Goal: Use online tool/utility: Utilize a website feature to perform a specific function

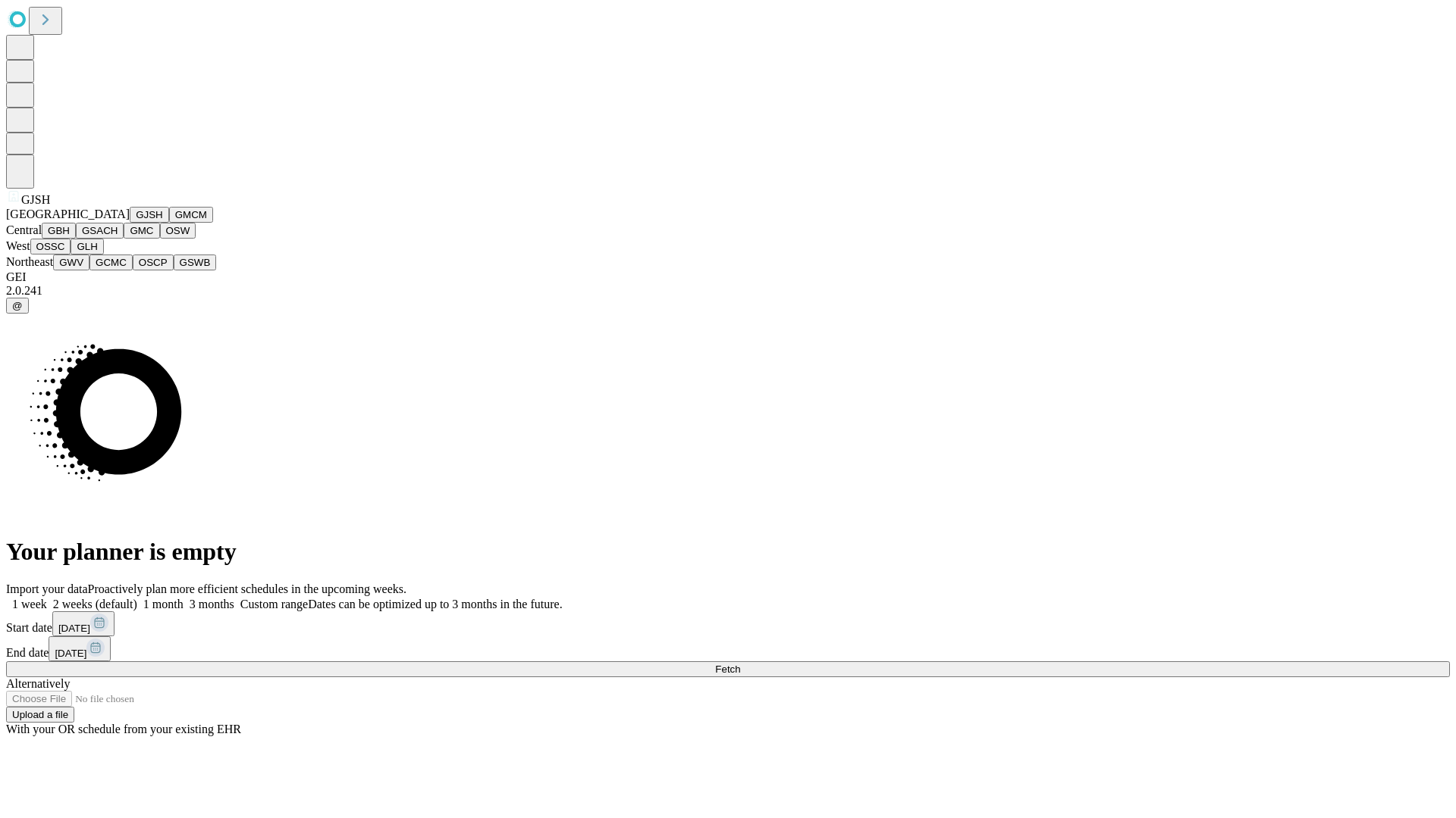
click at [130, 223] on button "GJSH" at bounding box center [149, 215] width 39 height 16
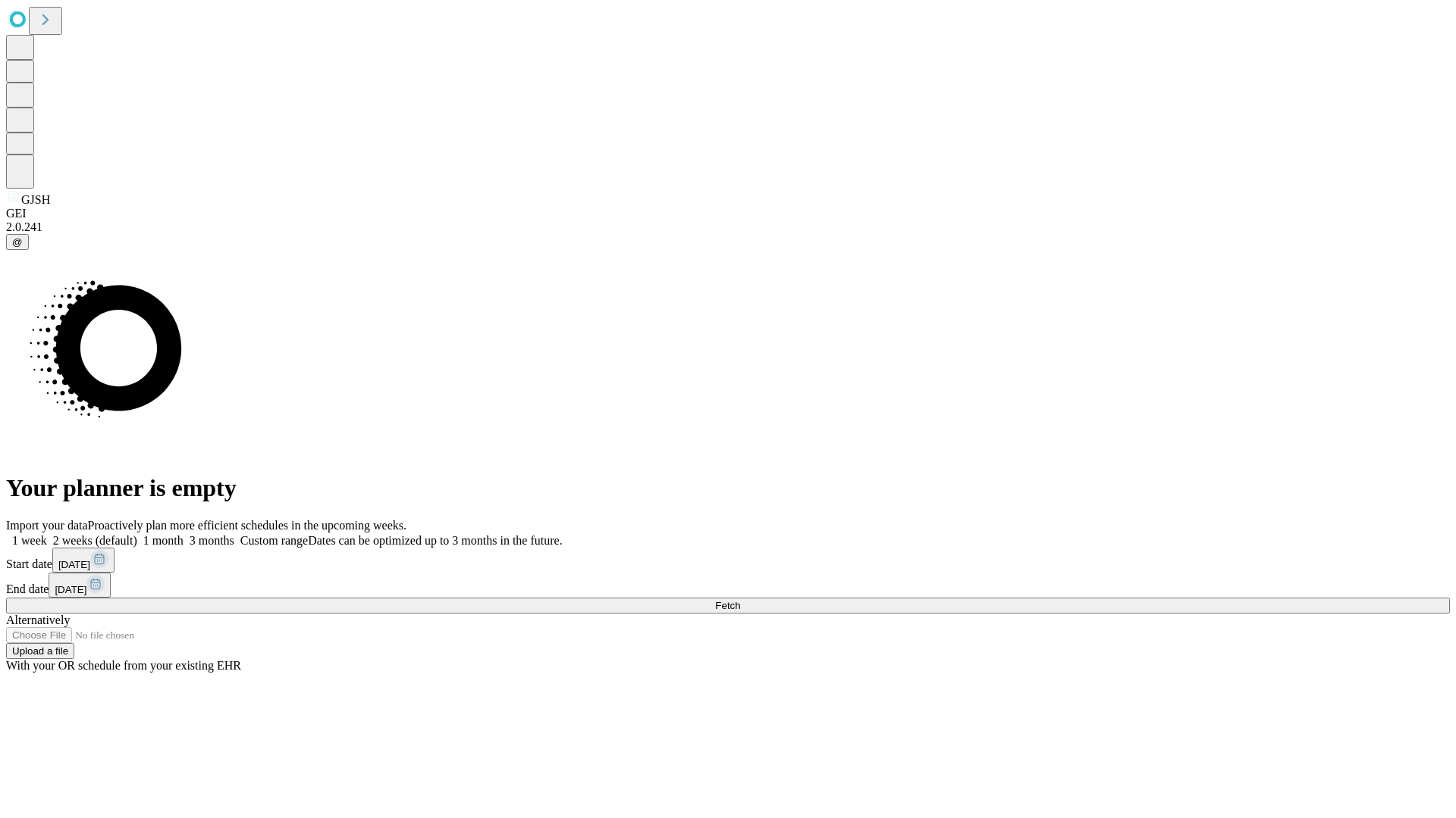
click at [47, 534] on label "1 week" at bounding box center [26, 540] width 41 height 13
click at [739, 600] on span "Fetch" at bounding box center [727, 605] width 25 height 11
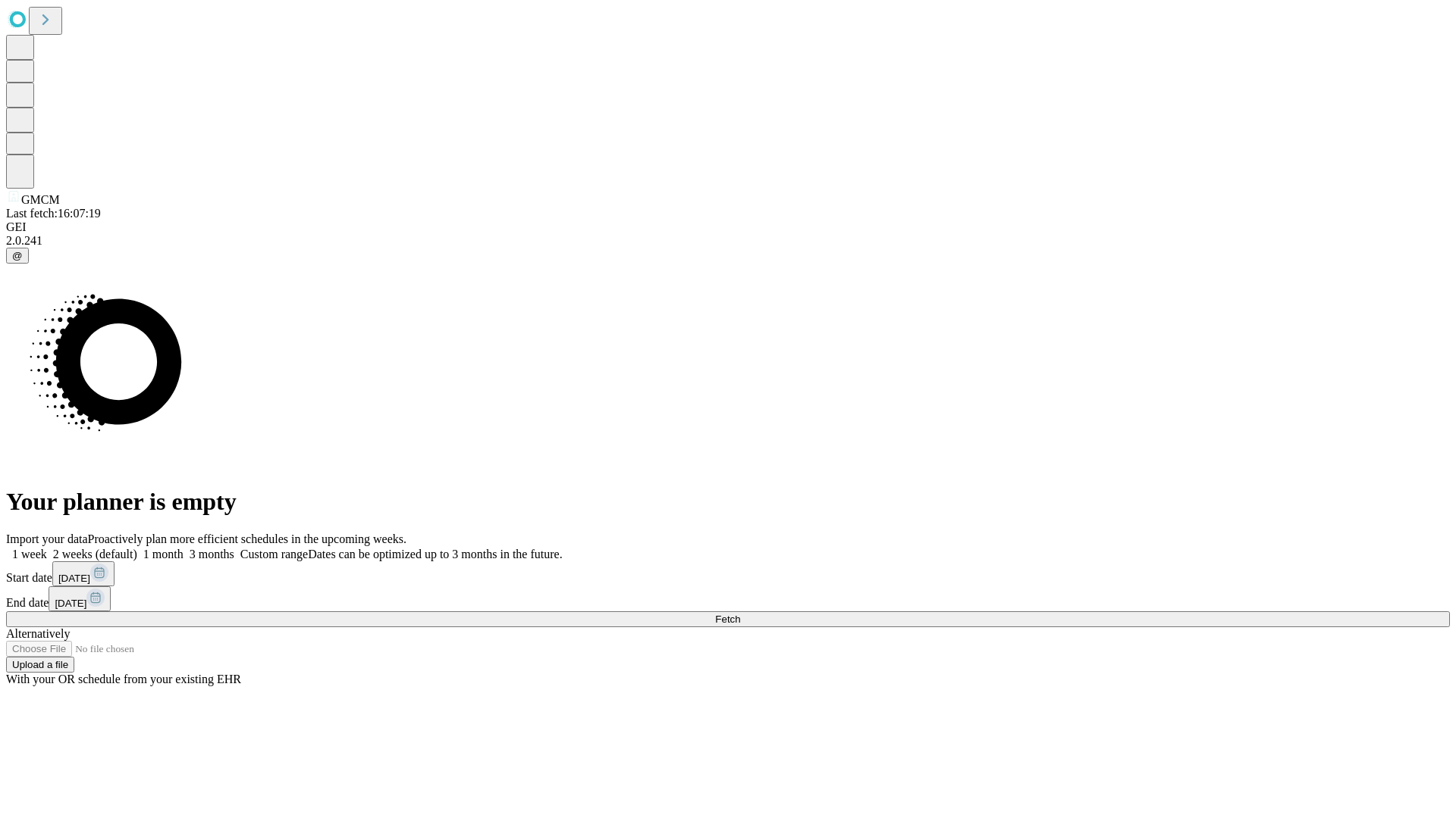
click at [47, 548] on label "1 week" at bounding box center [26, 554] width 41 height 13
click at [739, 614] on span "Fetch" at bounding box center [727, 619] width 25 height 11
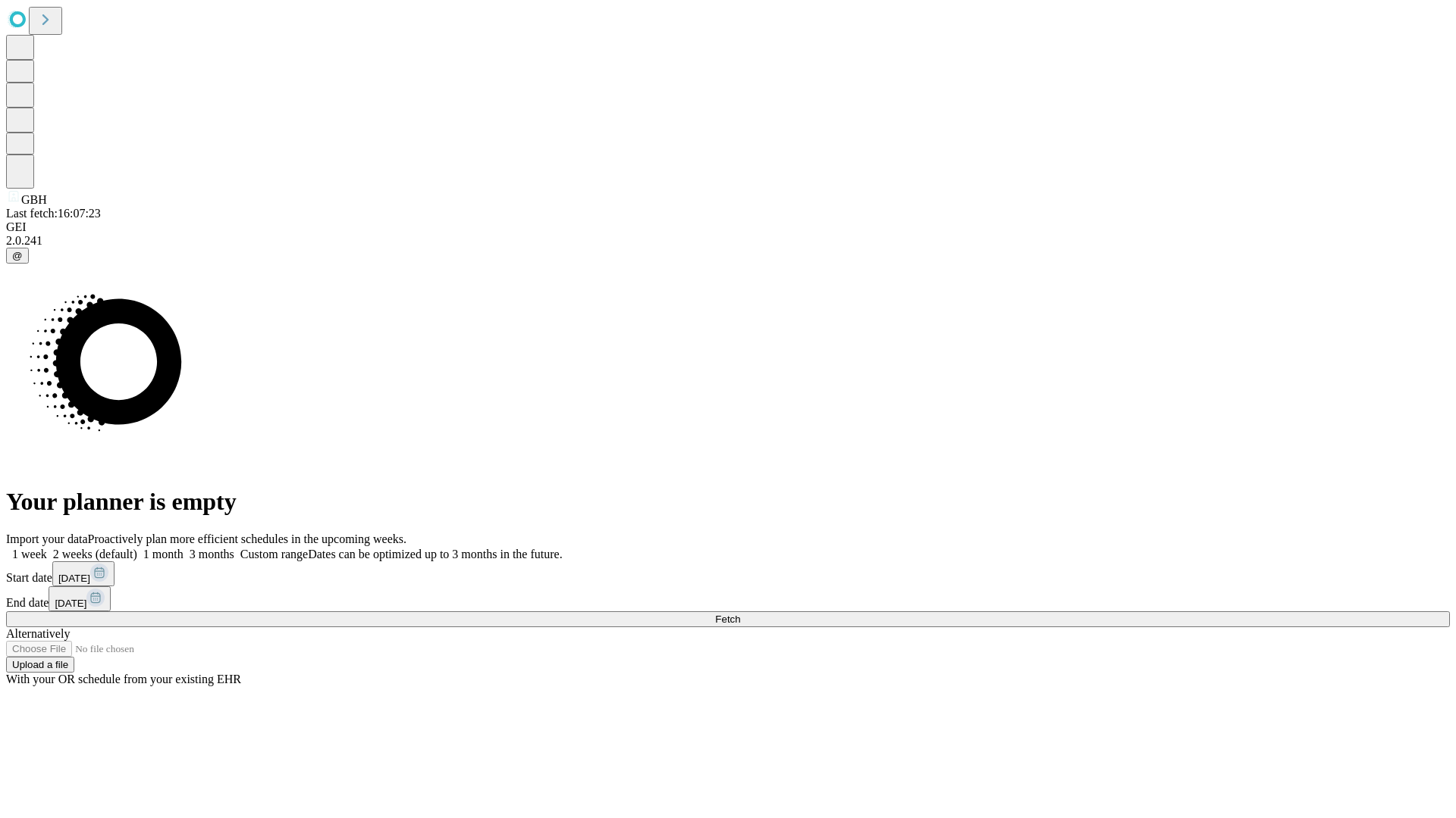
click at [47, 548] on label "1 week" at bounding box center [26, 554] width 41 height 13
click at [739, 614] on span "Fetch" at bounding box center [727, 619] width 25 height 11
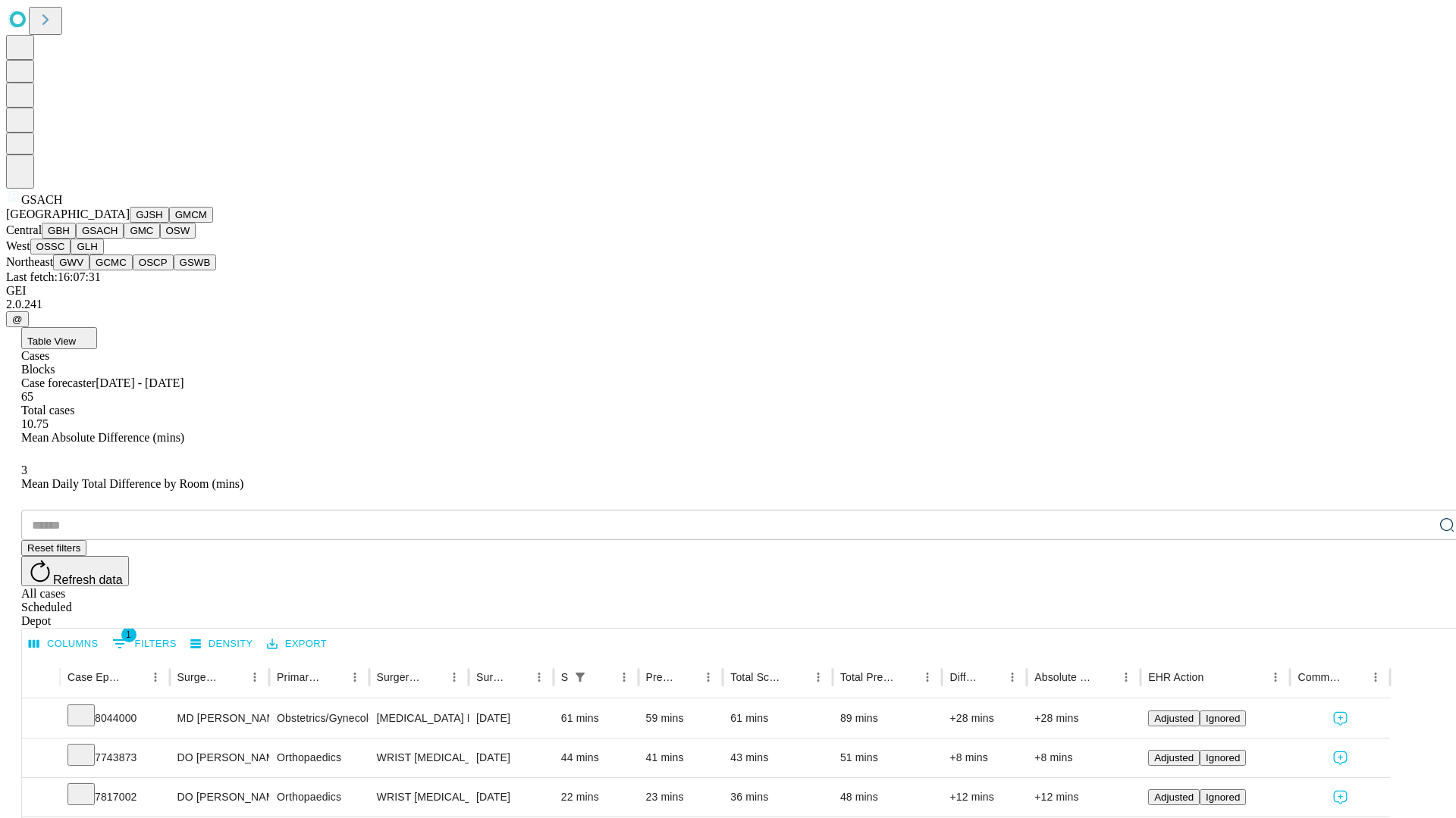
click at [124, 239] on button "GMC" at bounding box center [142, 231] width 36 height 16
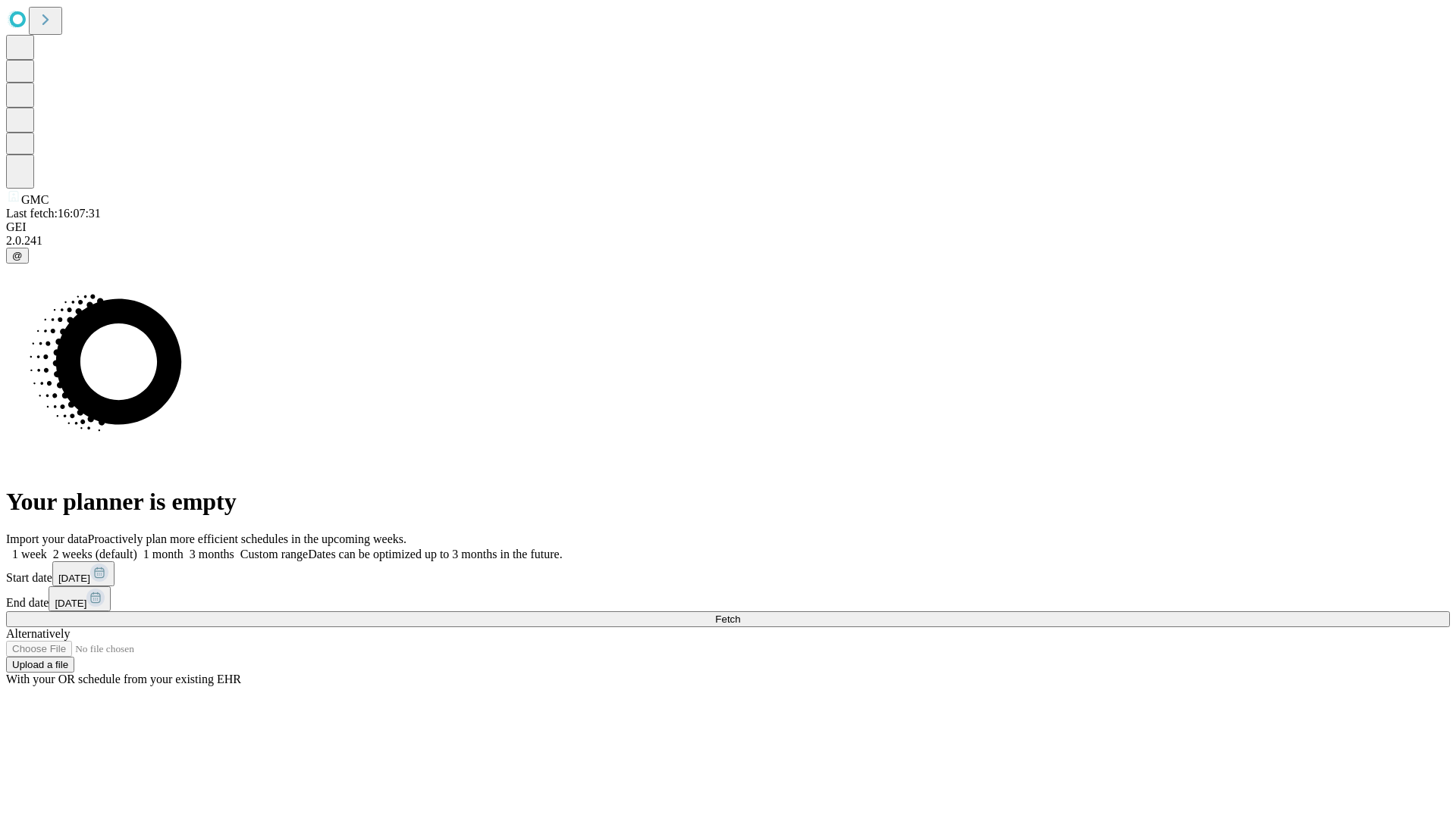
click at [47, 548] on label "1 week" at bounding box center [26, 554] width 41 height 13
click at [739, 614] on span "Fetch" at bounding box center [727, 619] width 25 height 11
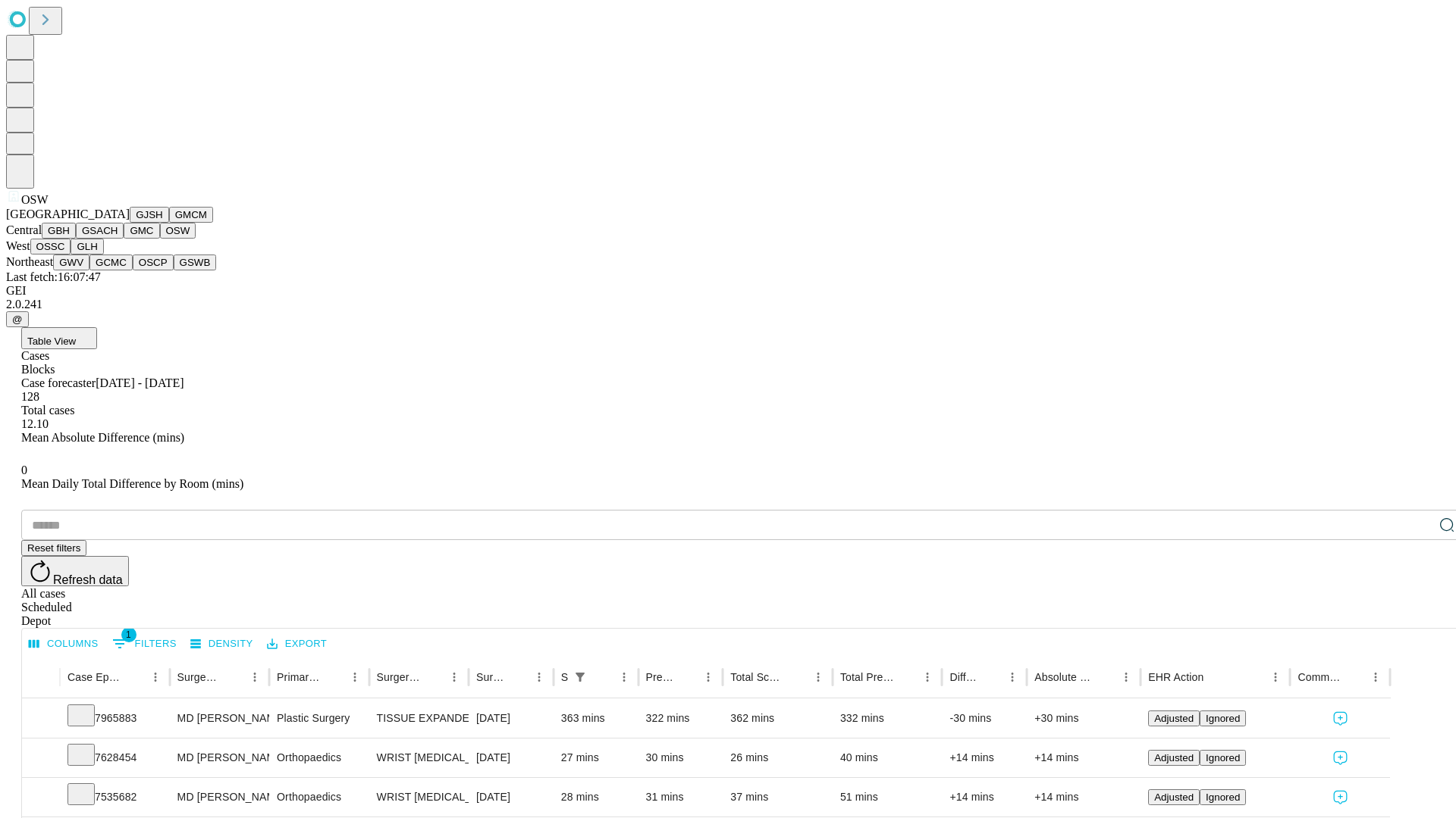
click at [71, 255] on button "OSSC" at bounding box center [50, 247] width 41 height 16
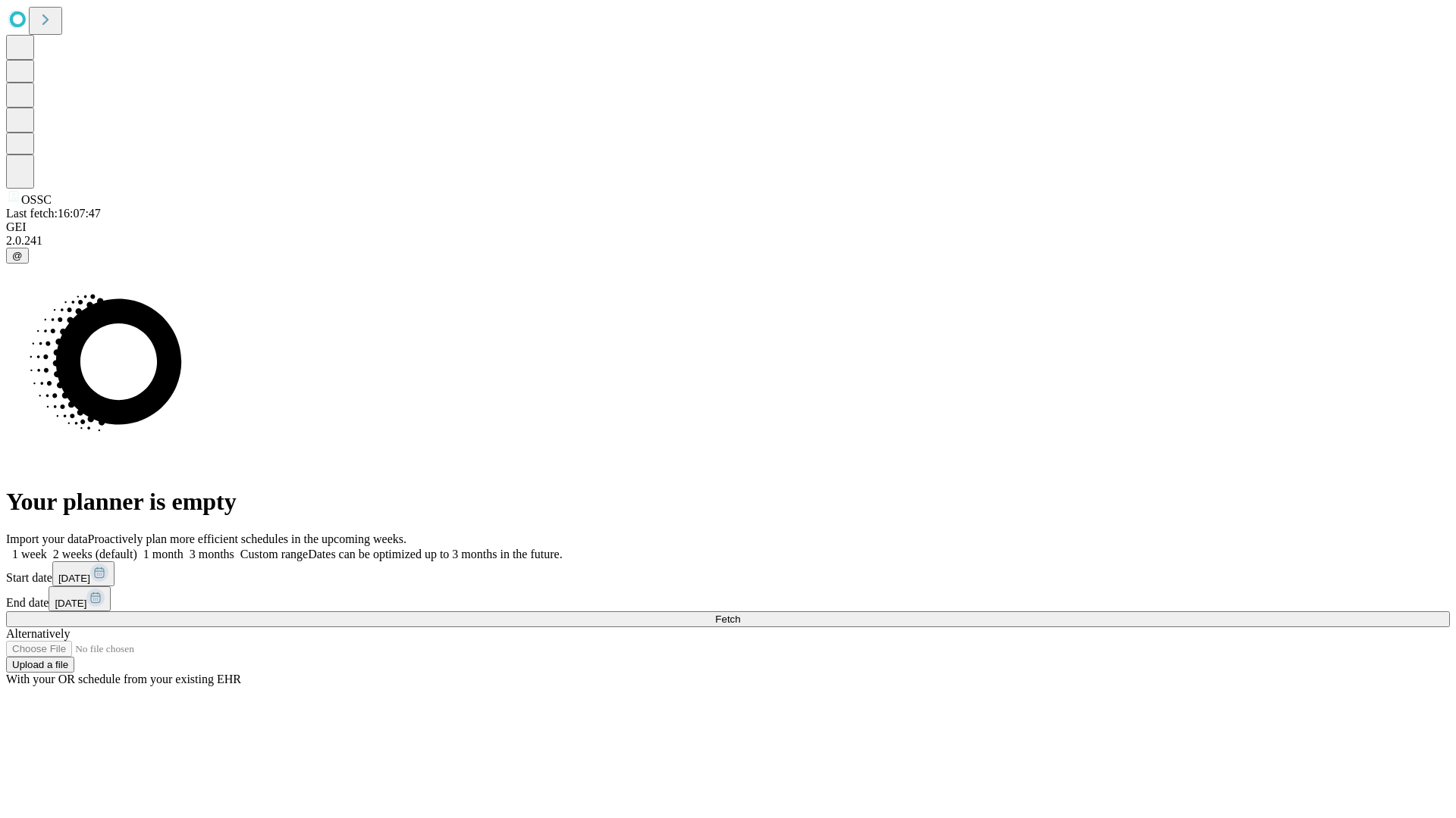
click at [47, 548] on label "1 week" at bounding box center [26, 554] width 41 height 13
click at [739, 614] on span "Fetch" at bounding box center [727, 619] width 25 height 11
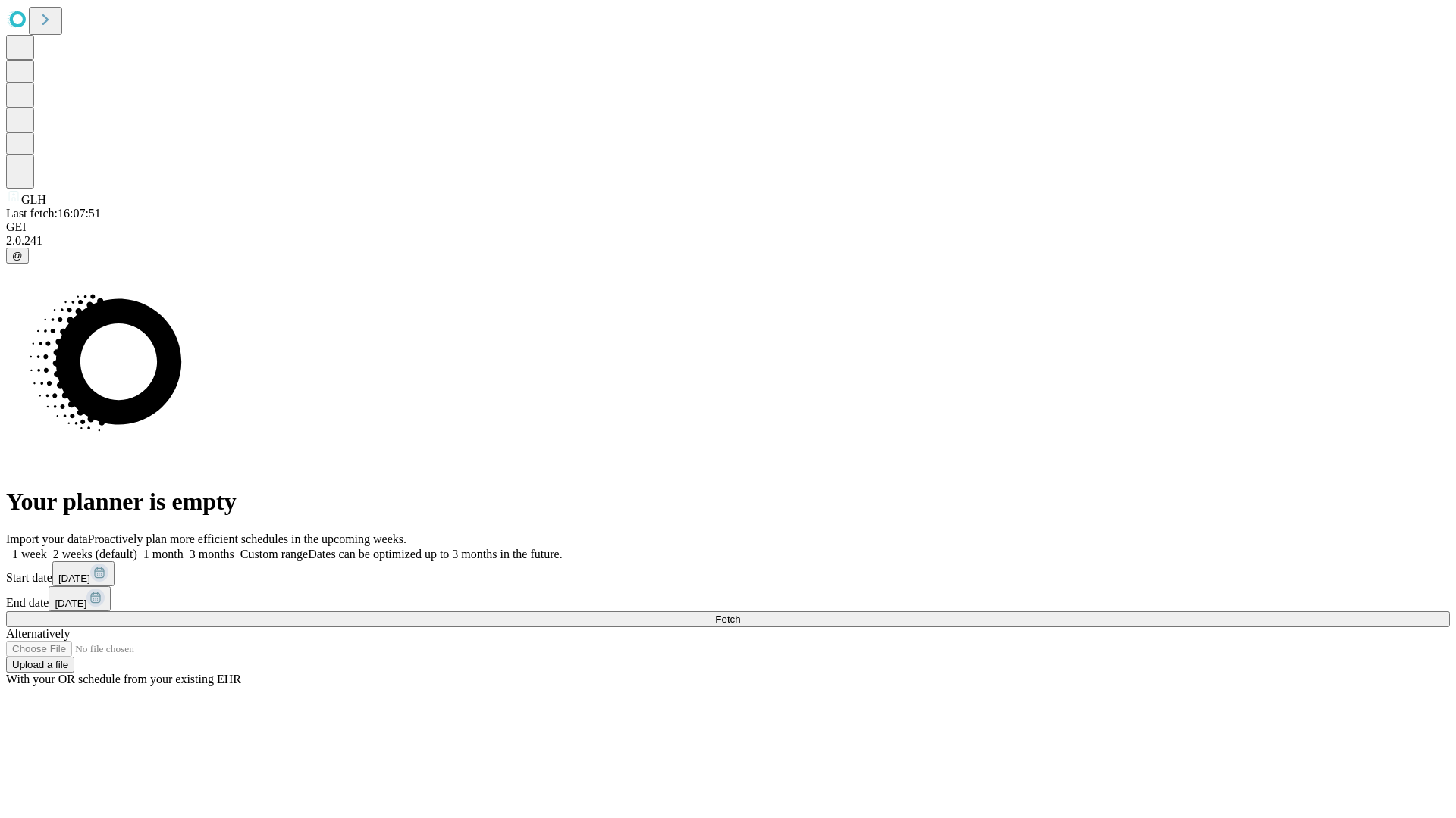
click at [47, 548] on label "1 week" at bounding box center [26, 554] width 41 height 13
click at [739, 614] on span "Fetch" at bounding box center [727, 619] width 25 height 11
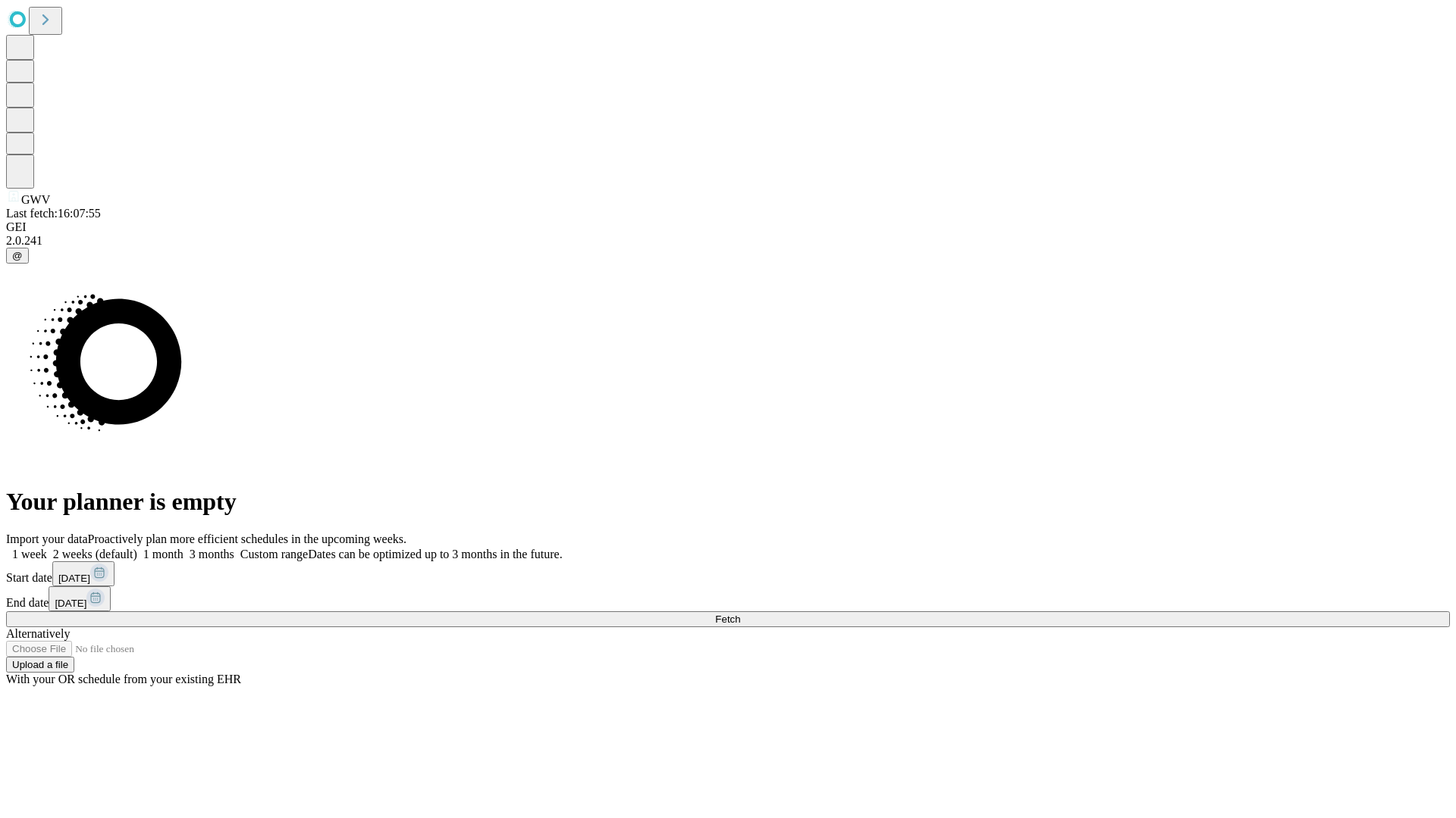
click at [47, 548] on label "1 week" at bounding box center [26, 554] width 41 height 13
click at [739, 614] on span "Fetch" at bounding box center [727, 619] width 25 height 11
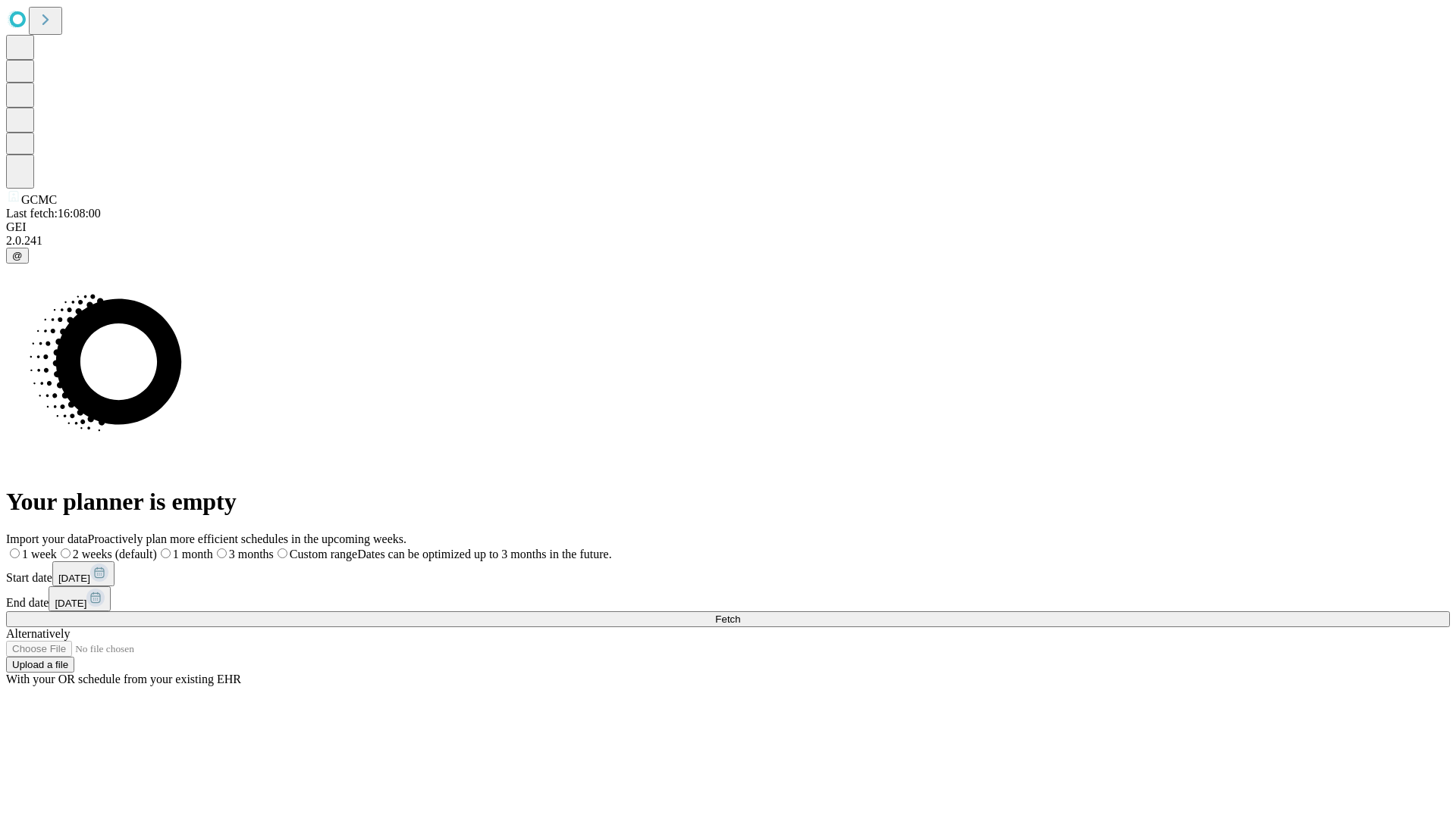
click at [739, 614] on span "Fetch" at bounding box center [727, 619] width 25 height 11
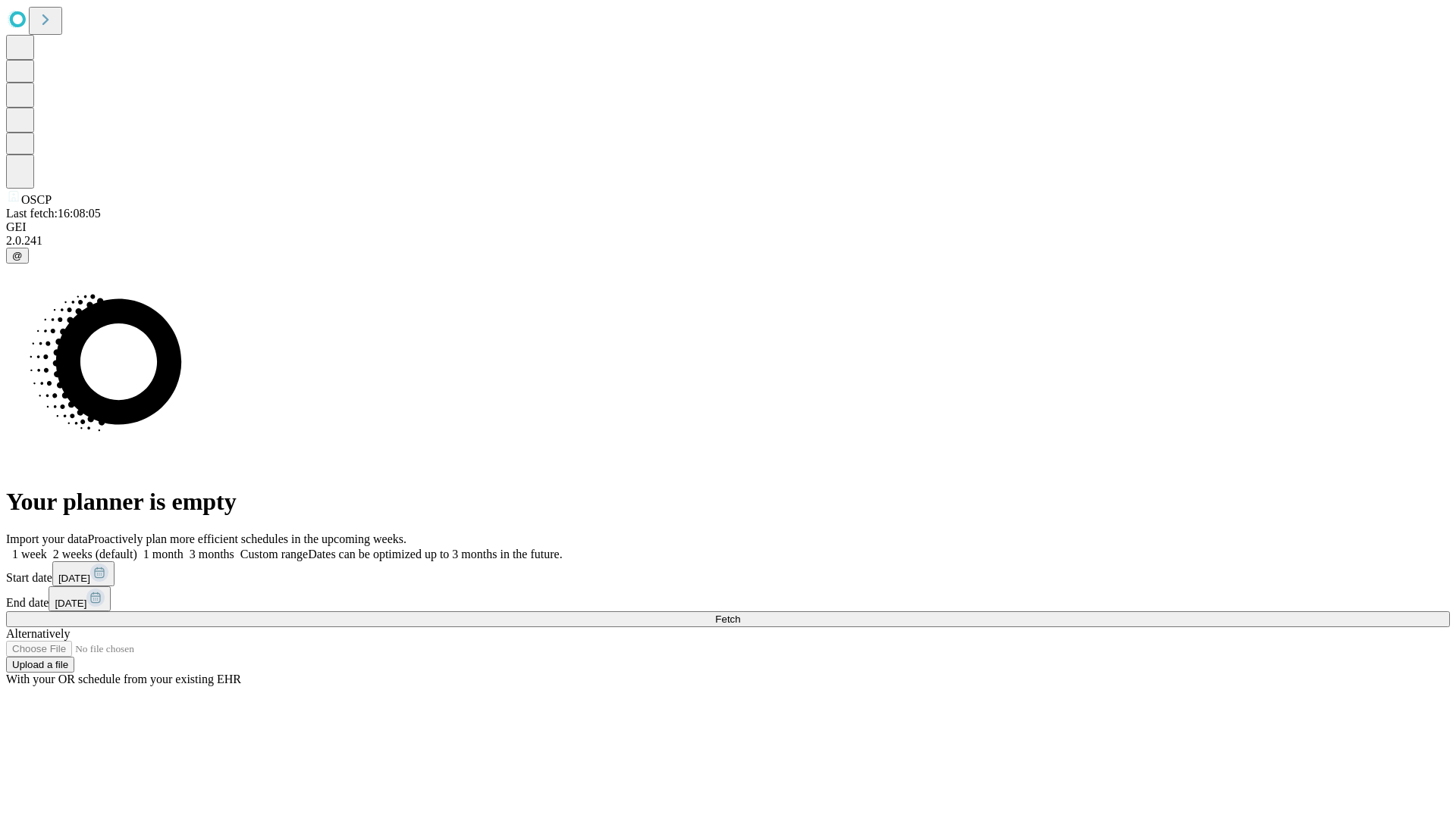
click at [739, 614] on span "Fetch" at bounding box center [727, 619] width 25 height 11
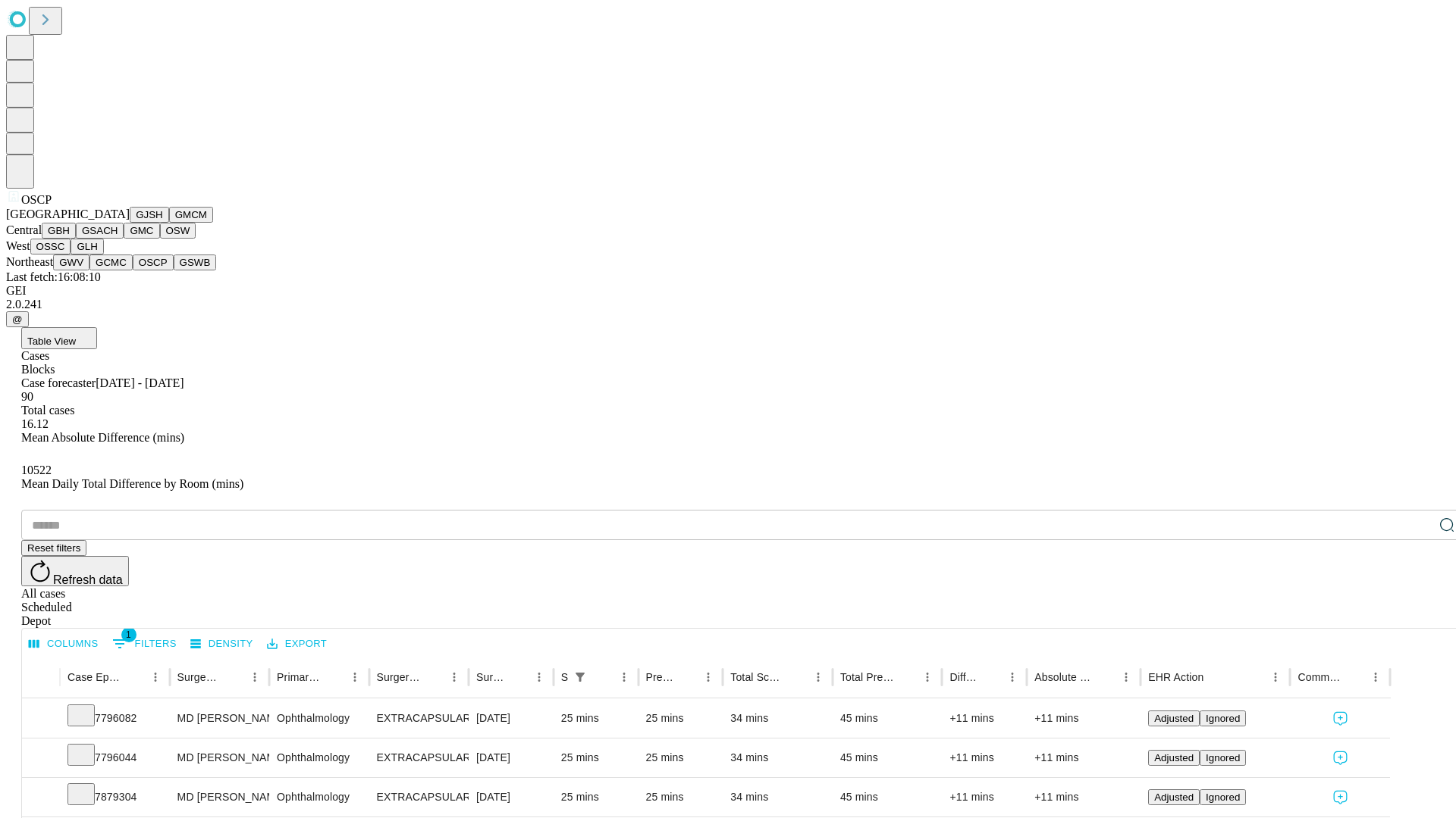
click at [174, 271] on button "GSWB" at bounding box center [195, 263] width 43 height 16
